Goal: Communication & Community: Connect with others

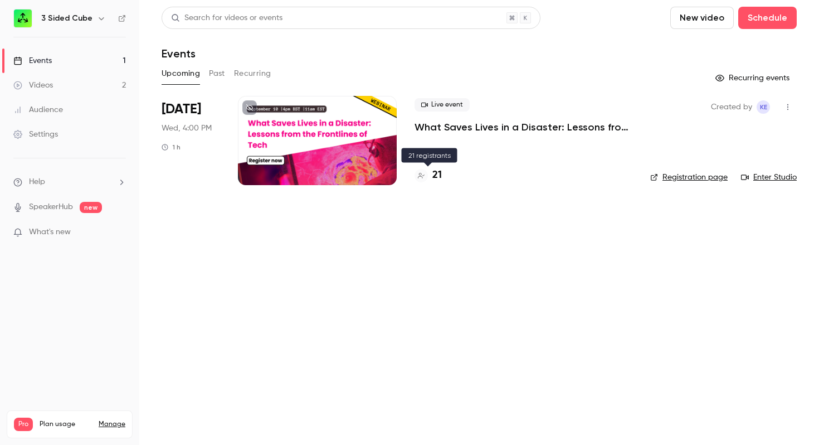
click at [437, 175] on h4 "21" at bounding box center [436, 175] width 9 height 15
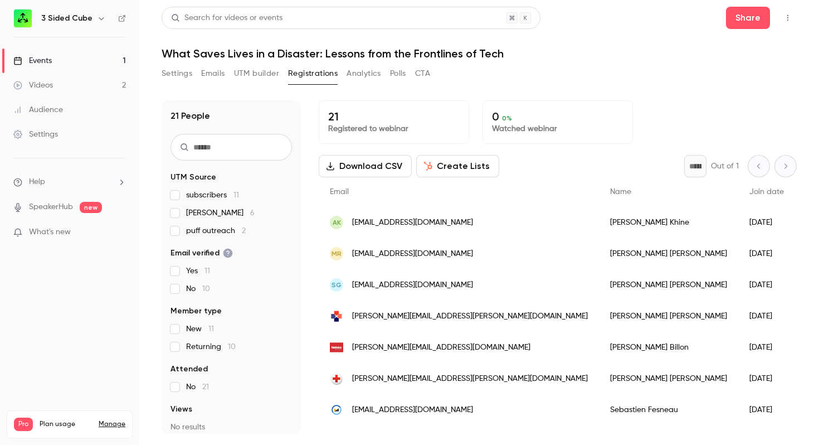
click at [225, 231] on span "puff outreach 2" at bounding box center [216, 230] width 60 height 11
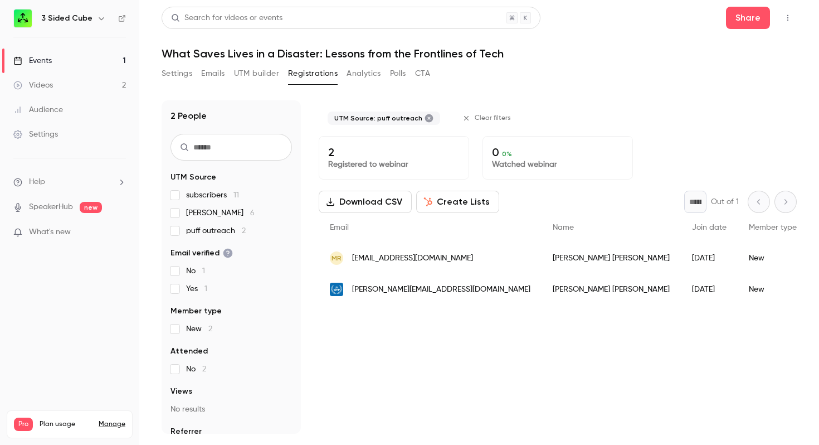
scroll to position [18, 0]
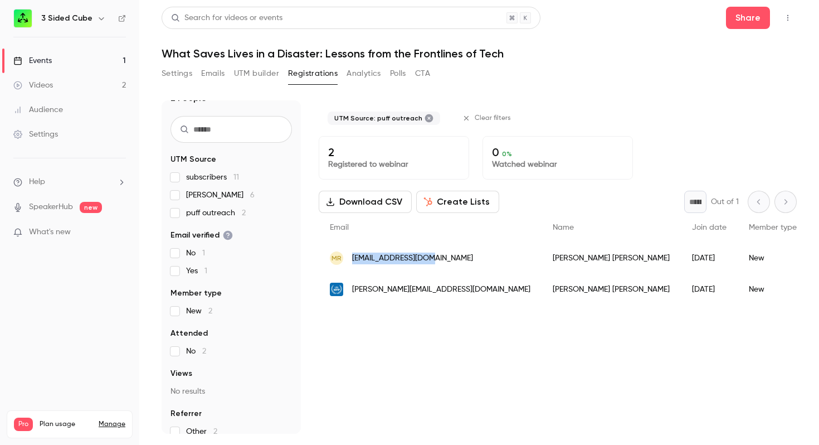
drag, startPoint x: 441, startPoint y: 257, endPoint x: 350, endPoint y: 261, distance: 90.9
click at [350, 261] on div "MR [PERSON_NAME][EMAIL_ADDRESS][DOMAIN_NAME]" at bounding box center [430, 257] width 223 height 31
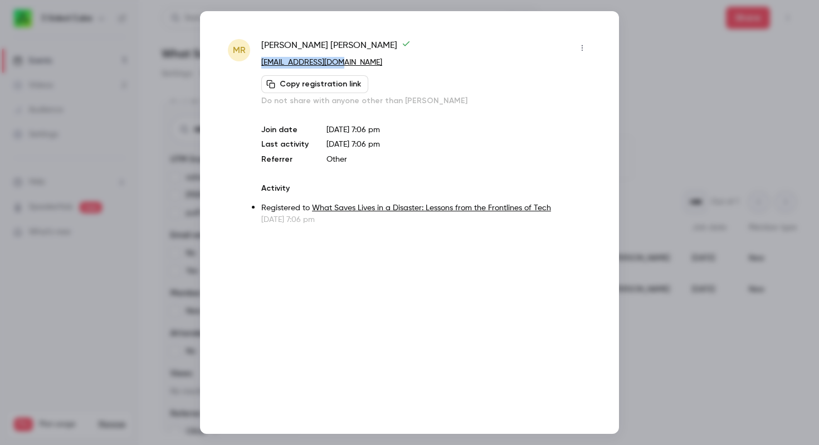
drag, startPoint x: 363, startPoint y: 61, endPoint x: 261, endPoint y: 62, distance: 101.9
click at [261, 62] on p "[EMAIL_ADDRESS][DOMAIN_NAME]" at bounding box center [426, 63] width 330 height 12
copy link "[EMAIL_ADDRESS][DOMAIN_NAME]"
click at [558, 82] on div "Copy registration link Do not share with anyone other than [PERSON_NAME]" at bounding box center [426, 90] width 330 height 31
click at [150, 124] on div at bounding box center [409, 222] width 819 height 445
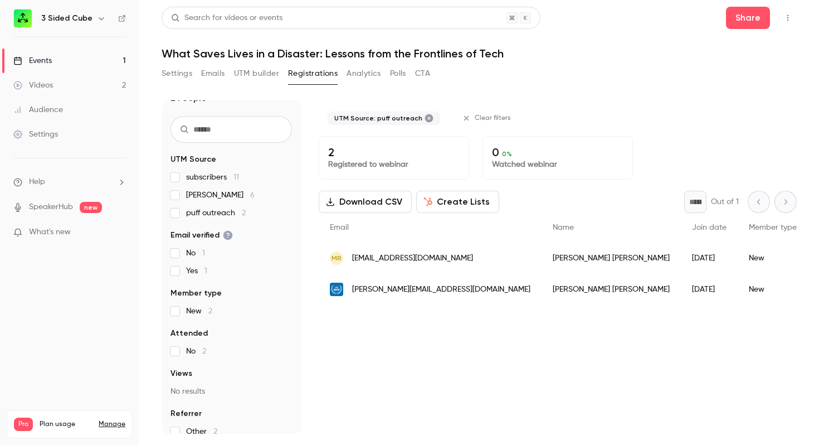
click at [462, 116] on icon "button" at bounding box center [466, 118] width 8 height 8
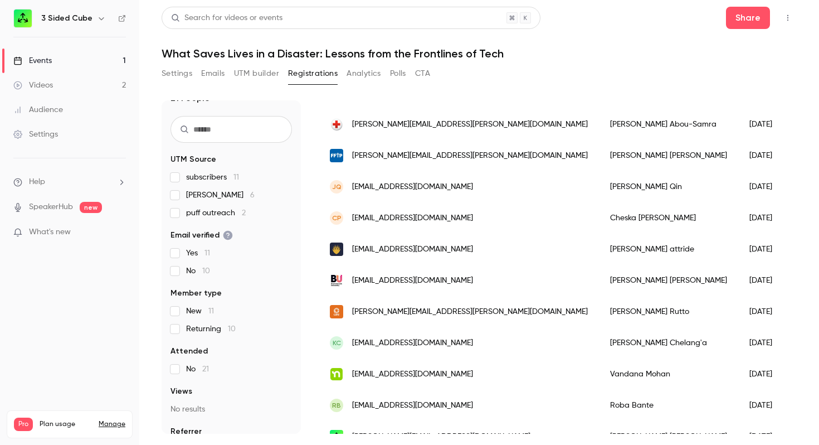
scroll to position [428, 0]
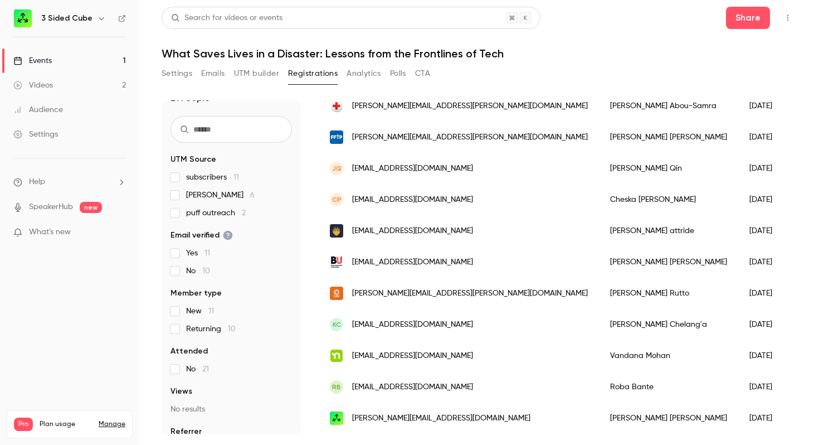
click at [244, 73] on button "UTM builder" at bounding box center [256, 74] width 45 height 18
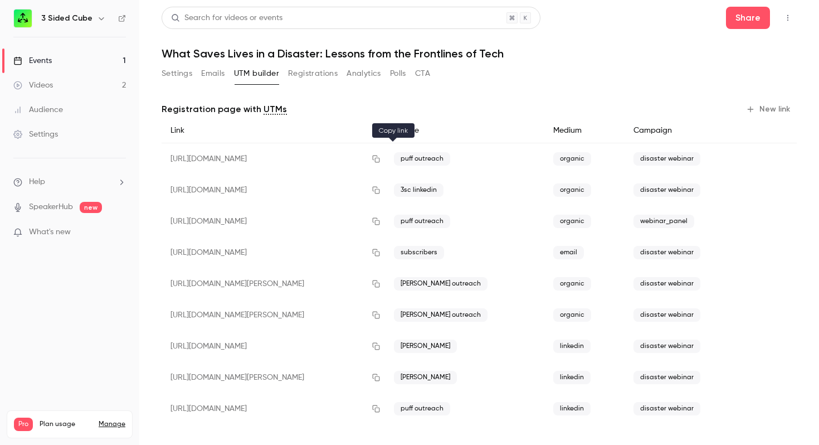
click at [380, 159] on icon "button" at bounding box center [376, 159] width 9 height 8
